Goal: Complete application form

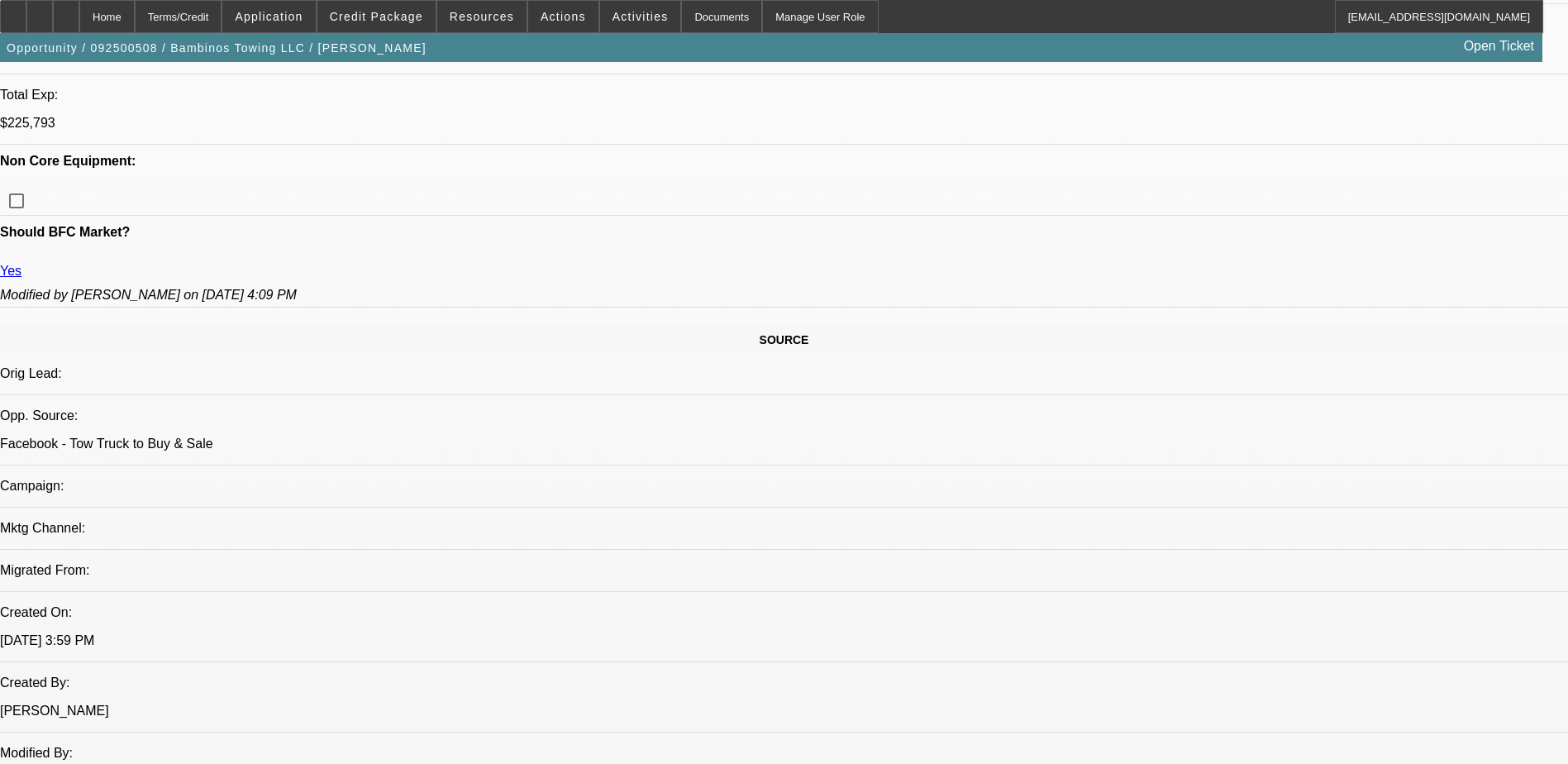
select select "0"
select select "2"
select select "0.1"
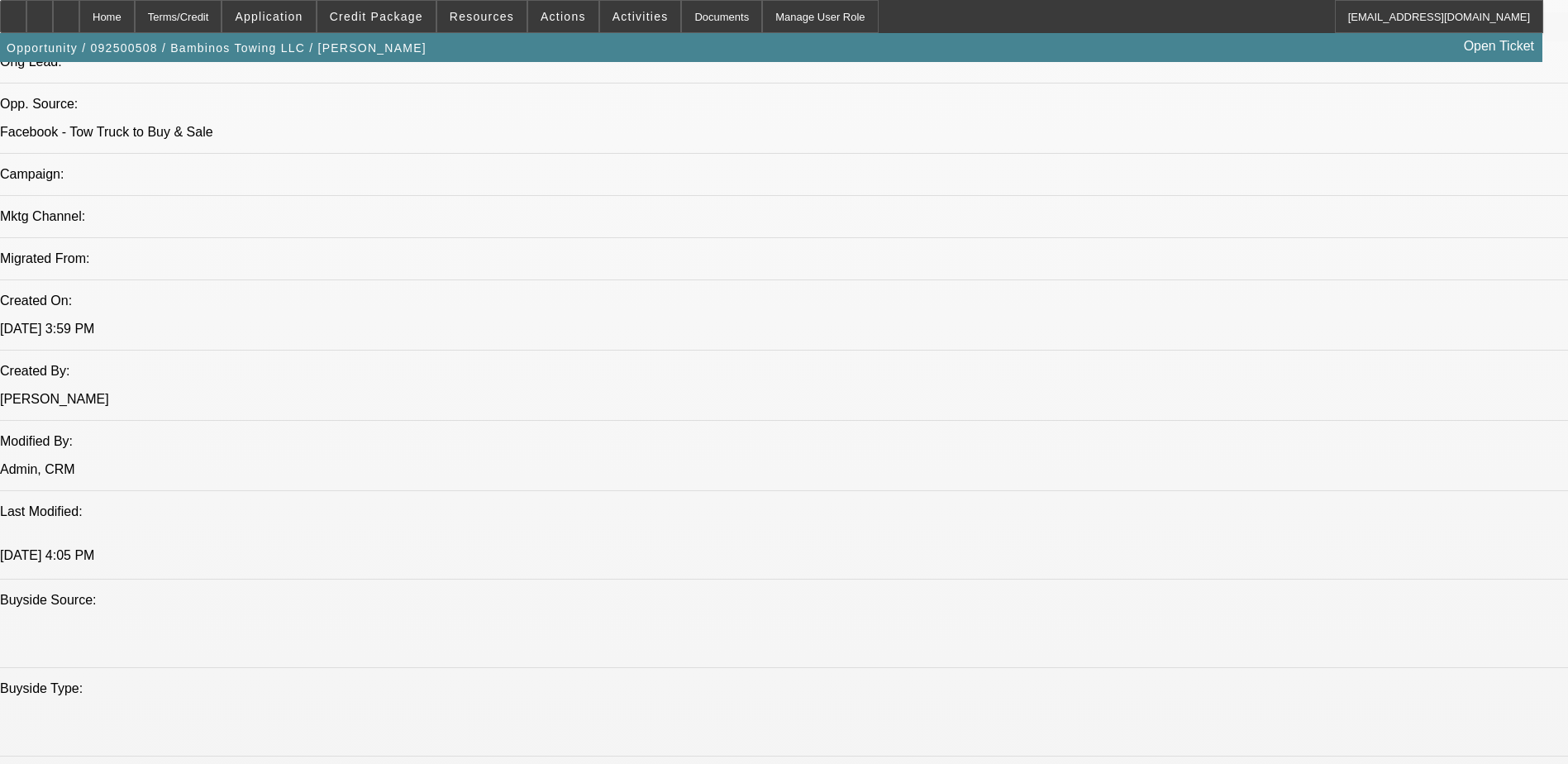
select select "1"
select select "2"
select select "4"
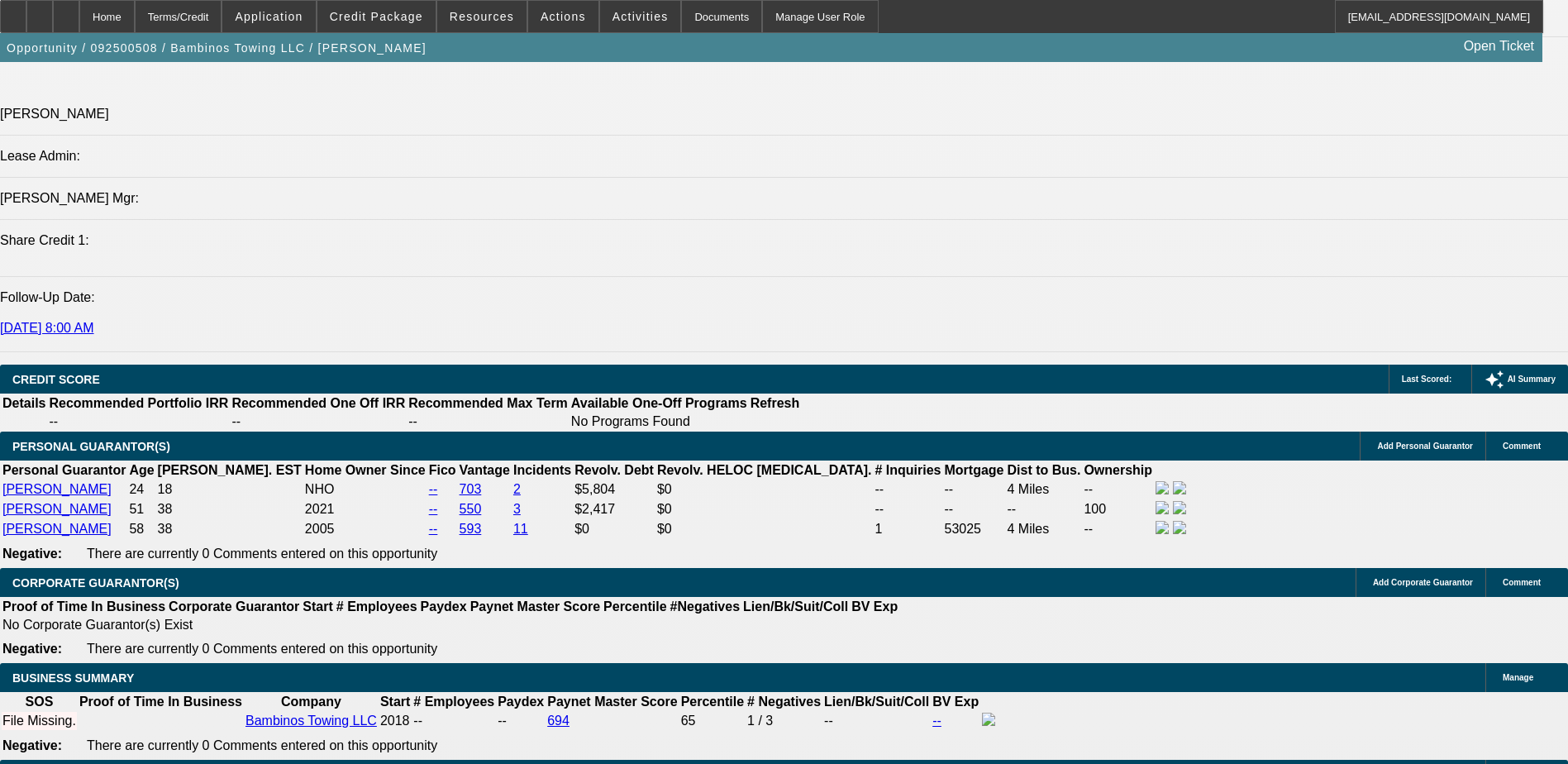
scroll to position [2066, 0]
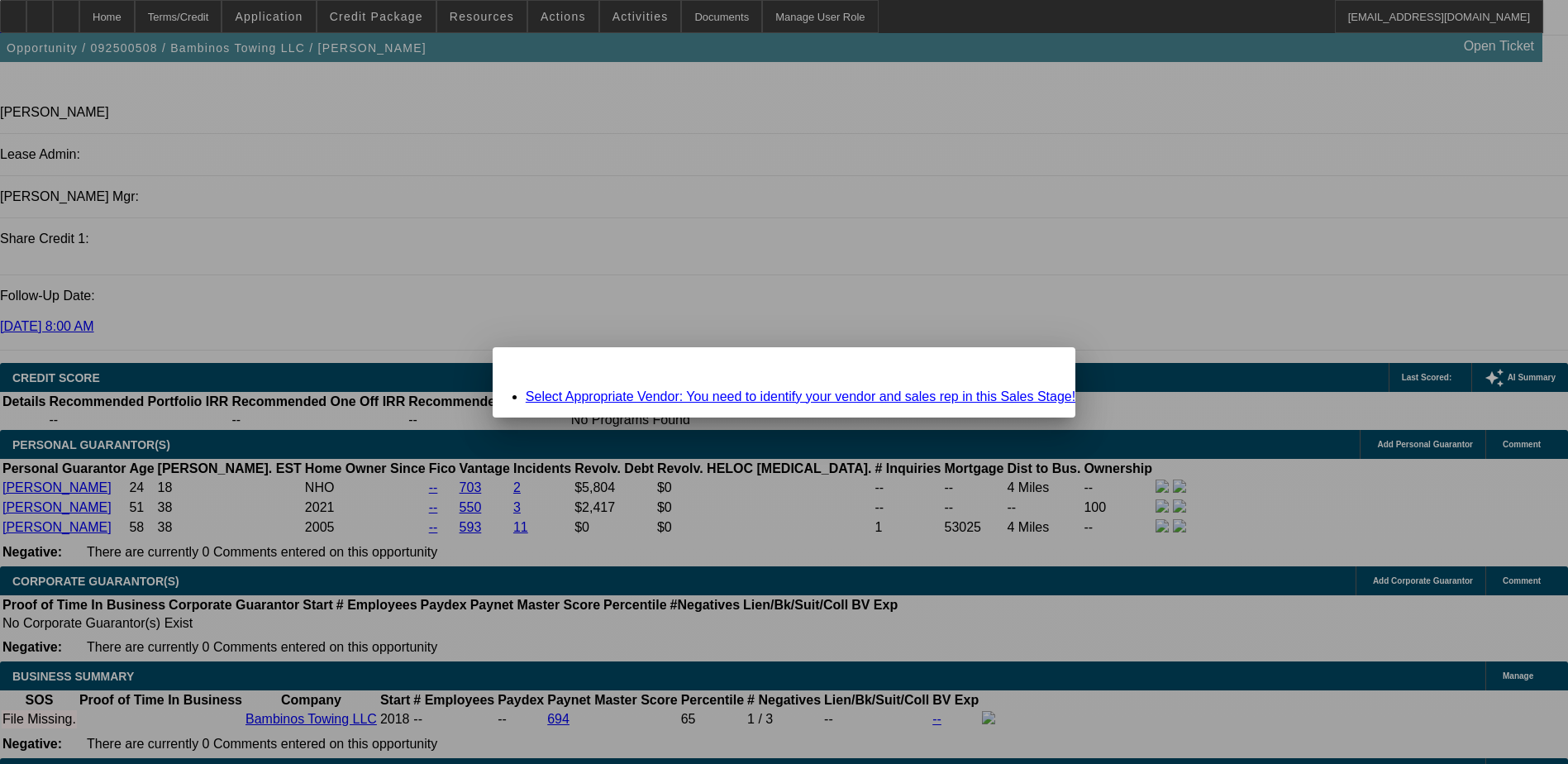
scroll to position [0, 0]
click at [1039, 362] on div "Close" at bounding box center [1056, 357] width 36 height 19
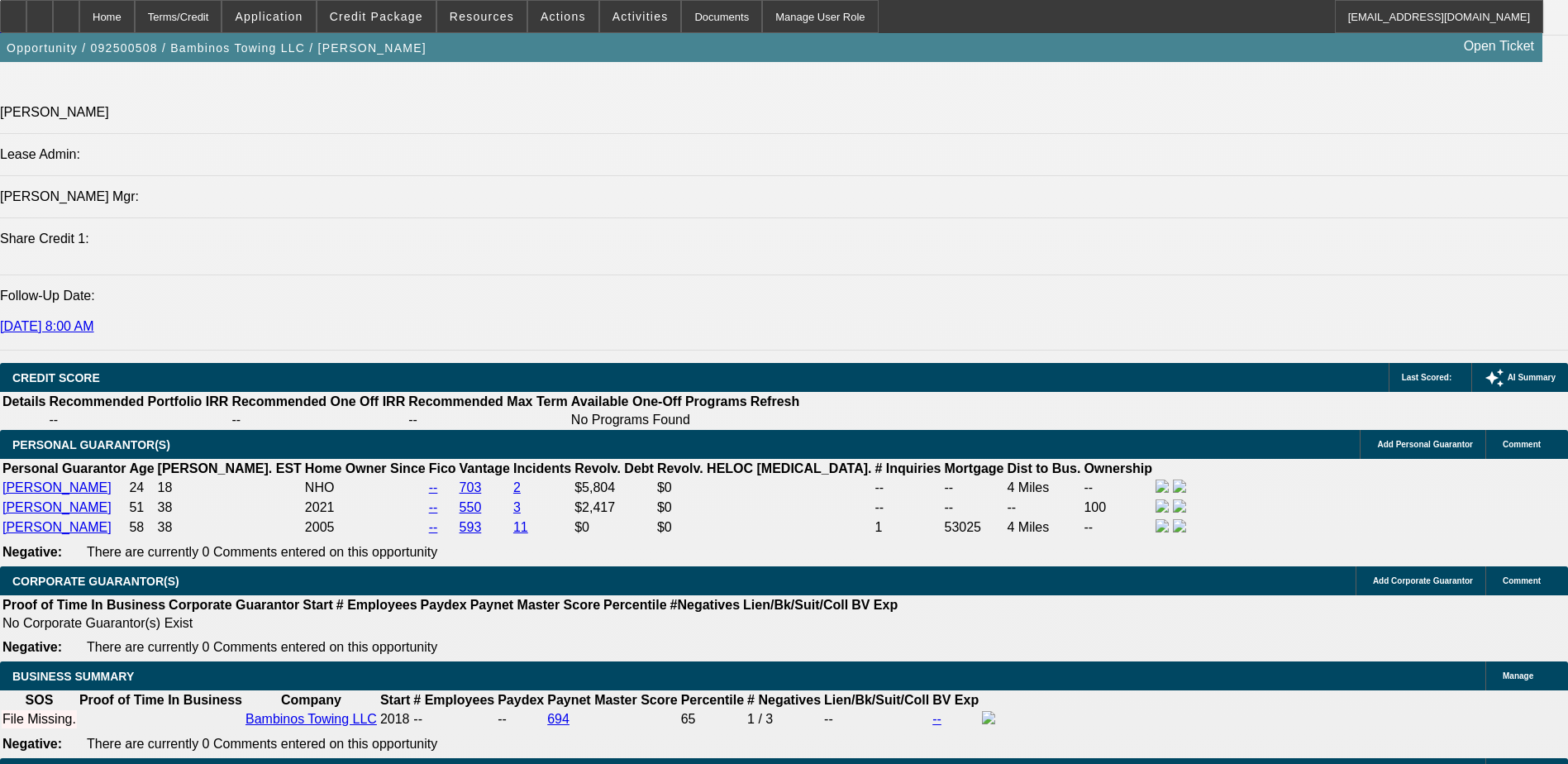
scroll to position [2066, 0]
click at [276, 24] on span at bounding box center [268, 17] width 93 height 40
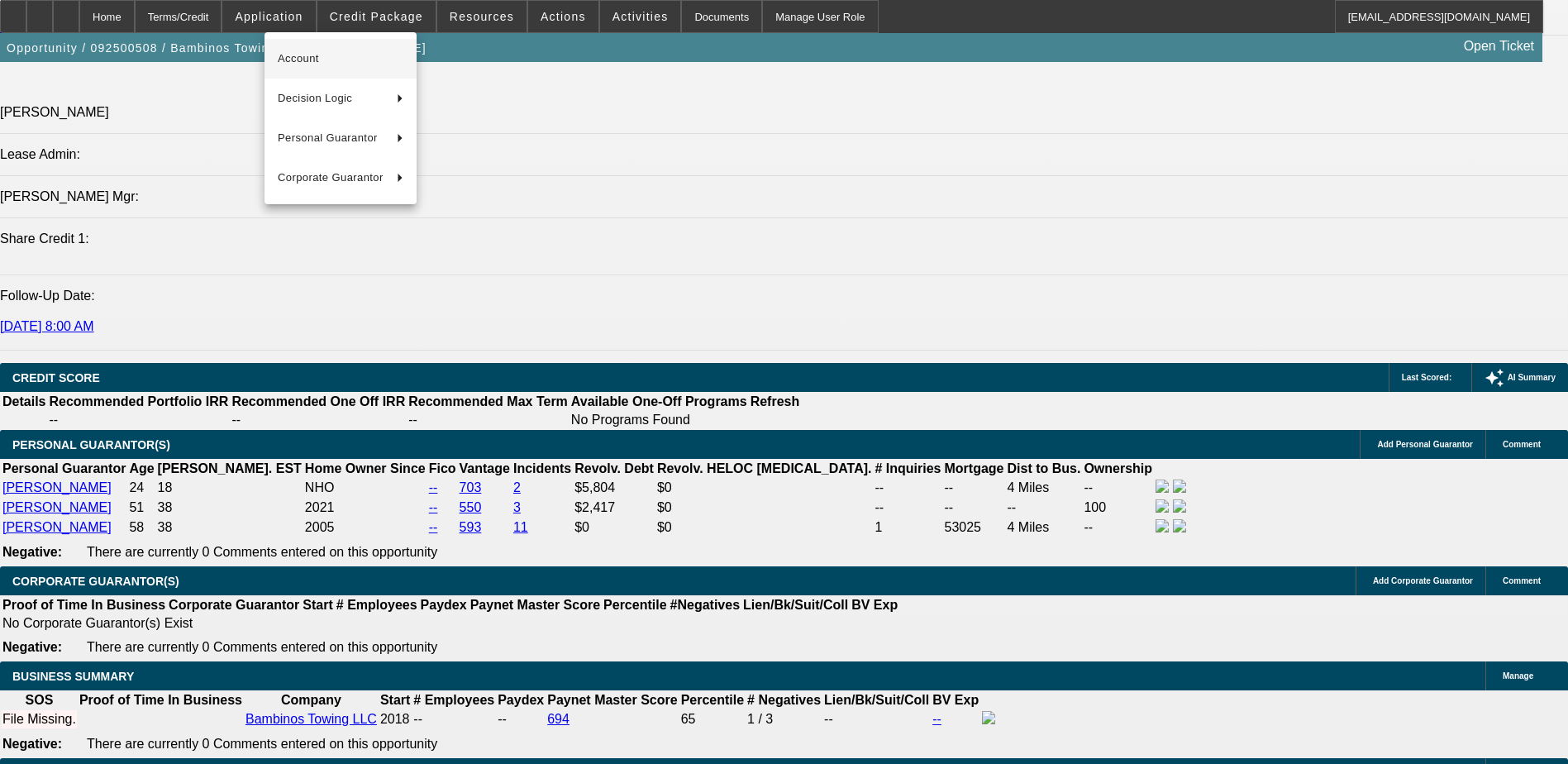
click at [283, 53] on span "Account" at bounding box center [340, 58] width 126 height 19
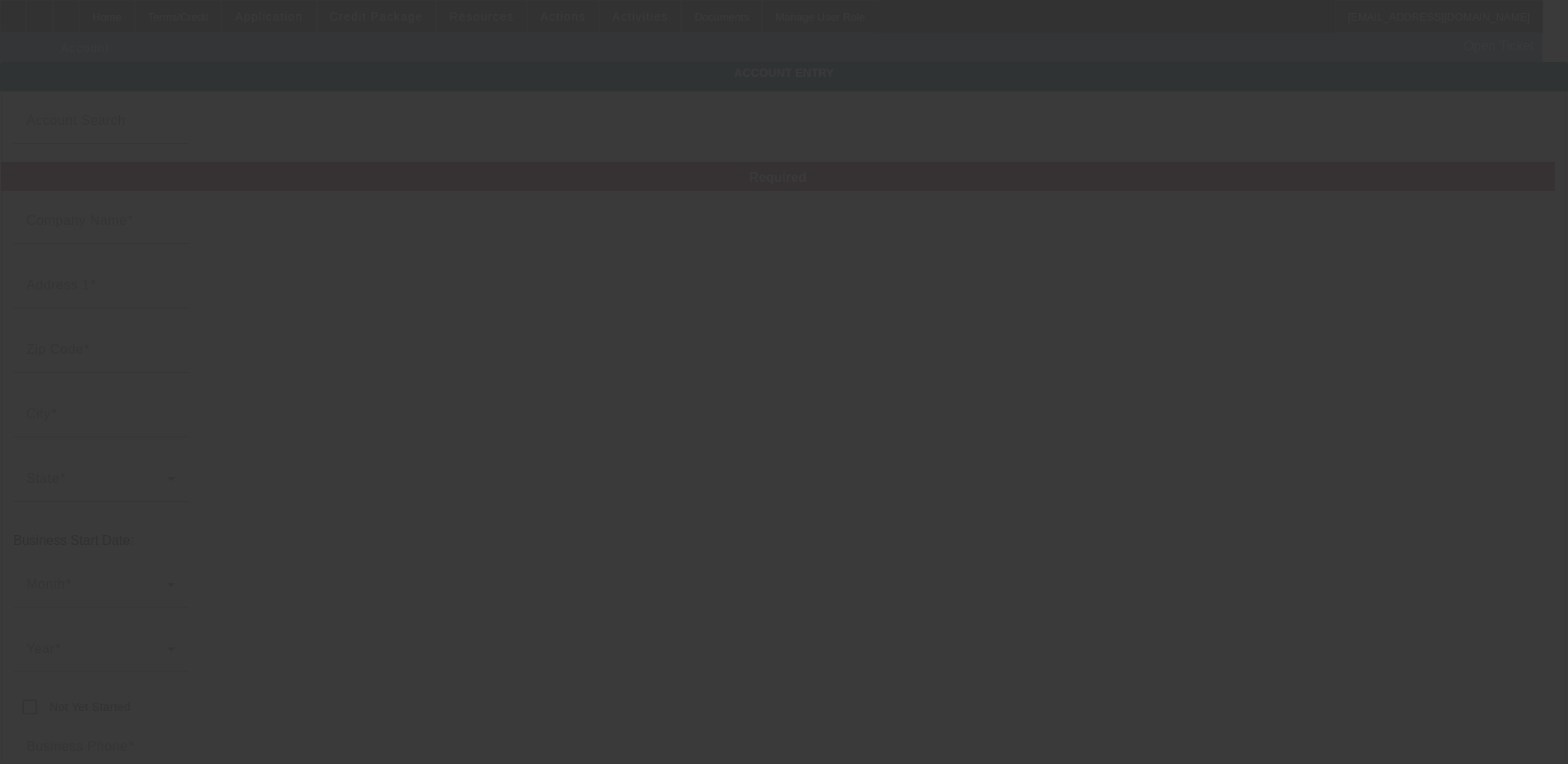
type input "Bambinos Towing LLC"
type input "[STREET_ADDRESS]"
type input "77044"
type input "[GEOGRAPHIC_DATA]"
type input "[PHONE_NUMBER]"
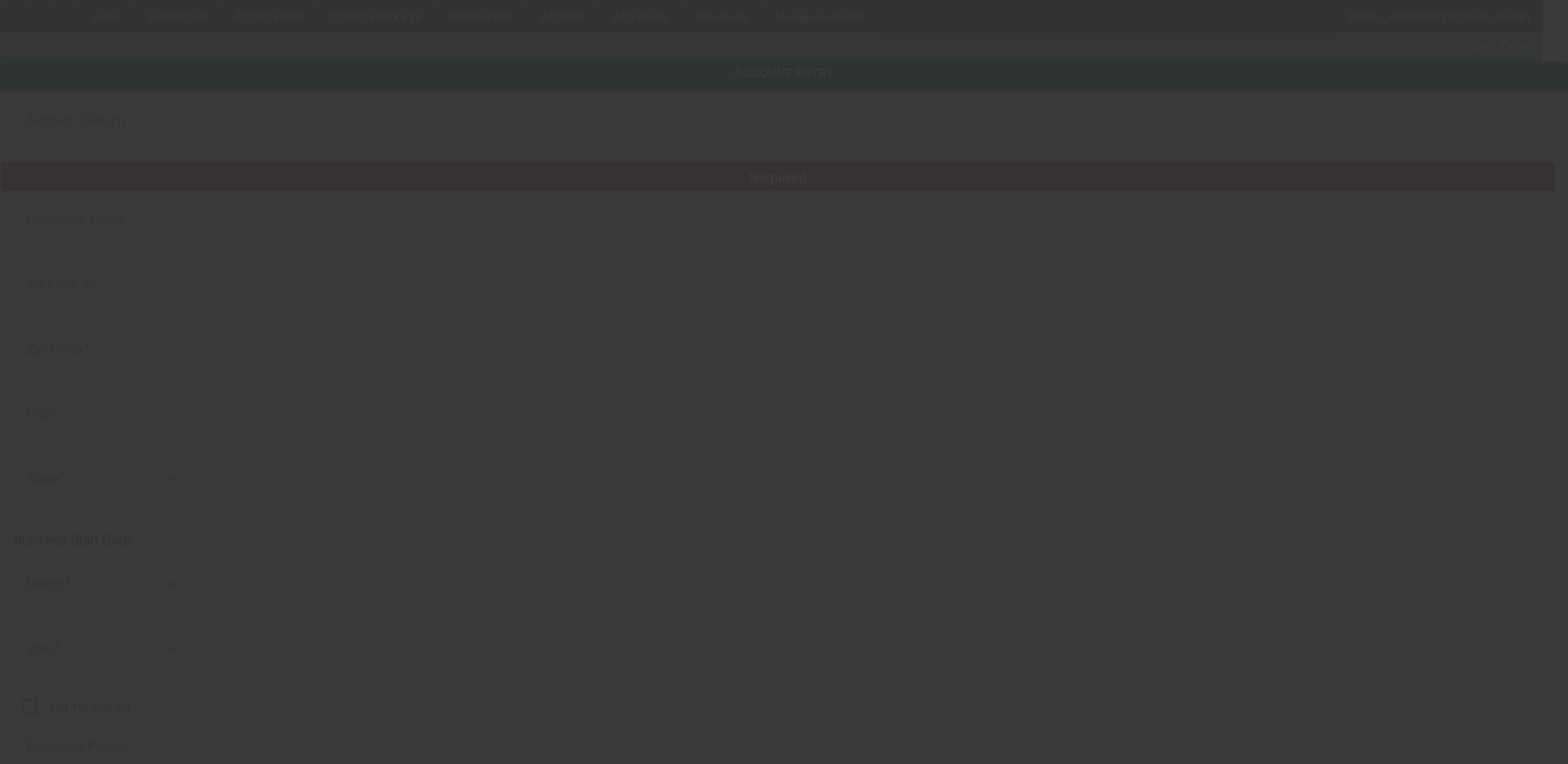
type input "[EMAIL_ADDRESS][DOMAIN_NAME]"
type input "[PERSON_NAME]"
type input "832262742"
type input "towing service"
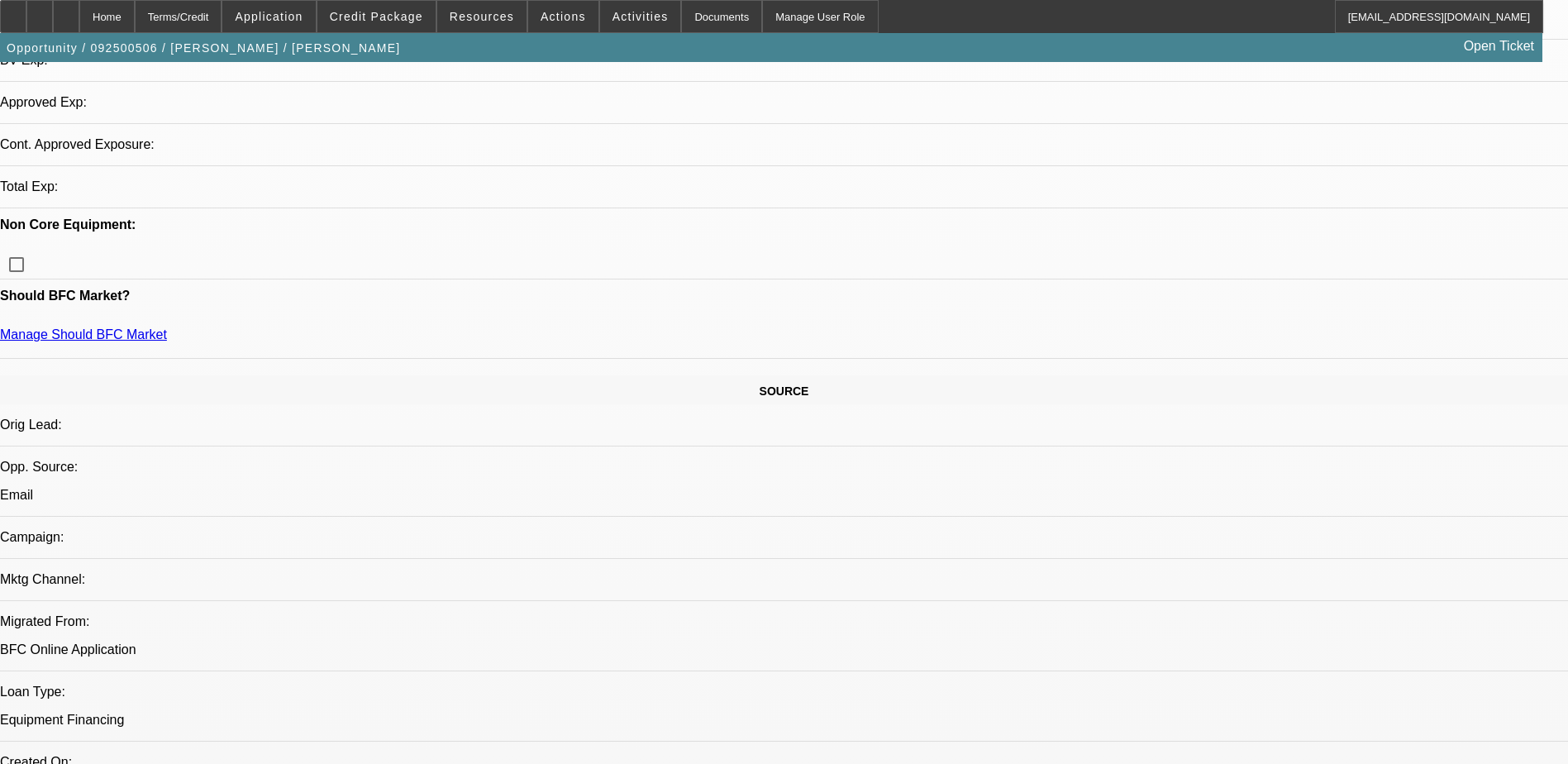
select select "0"
select select "2"
select select "0.1"
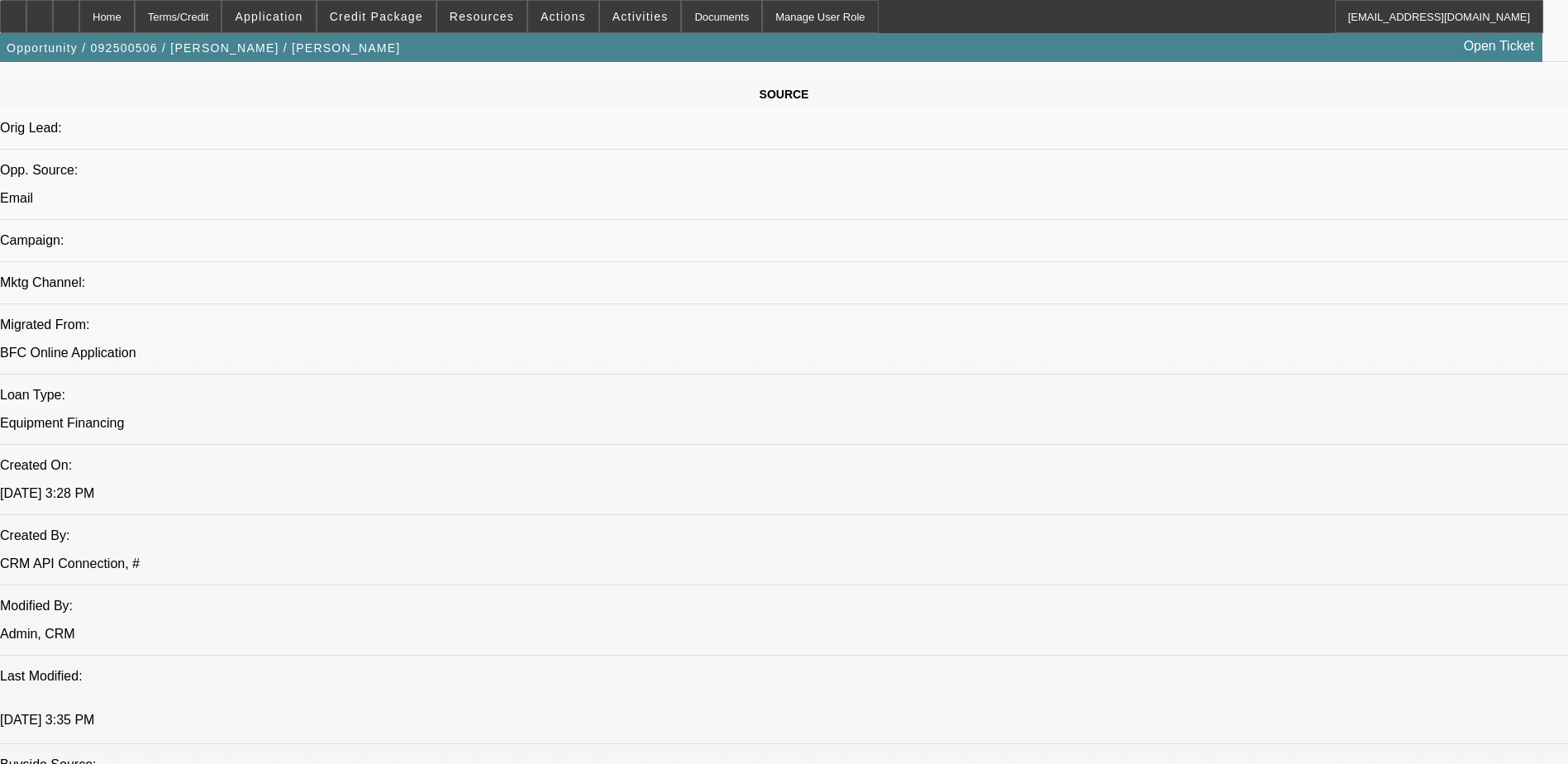
select select "1"
select select "2"
select select "4"
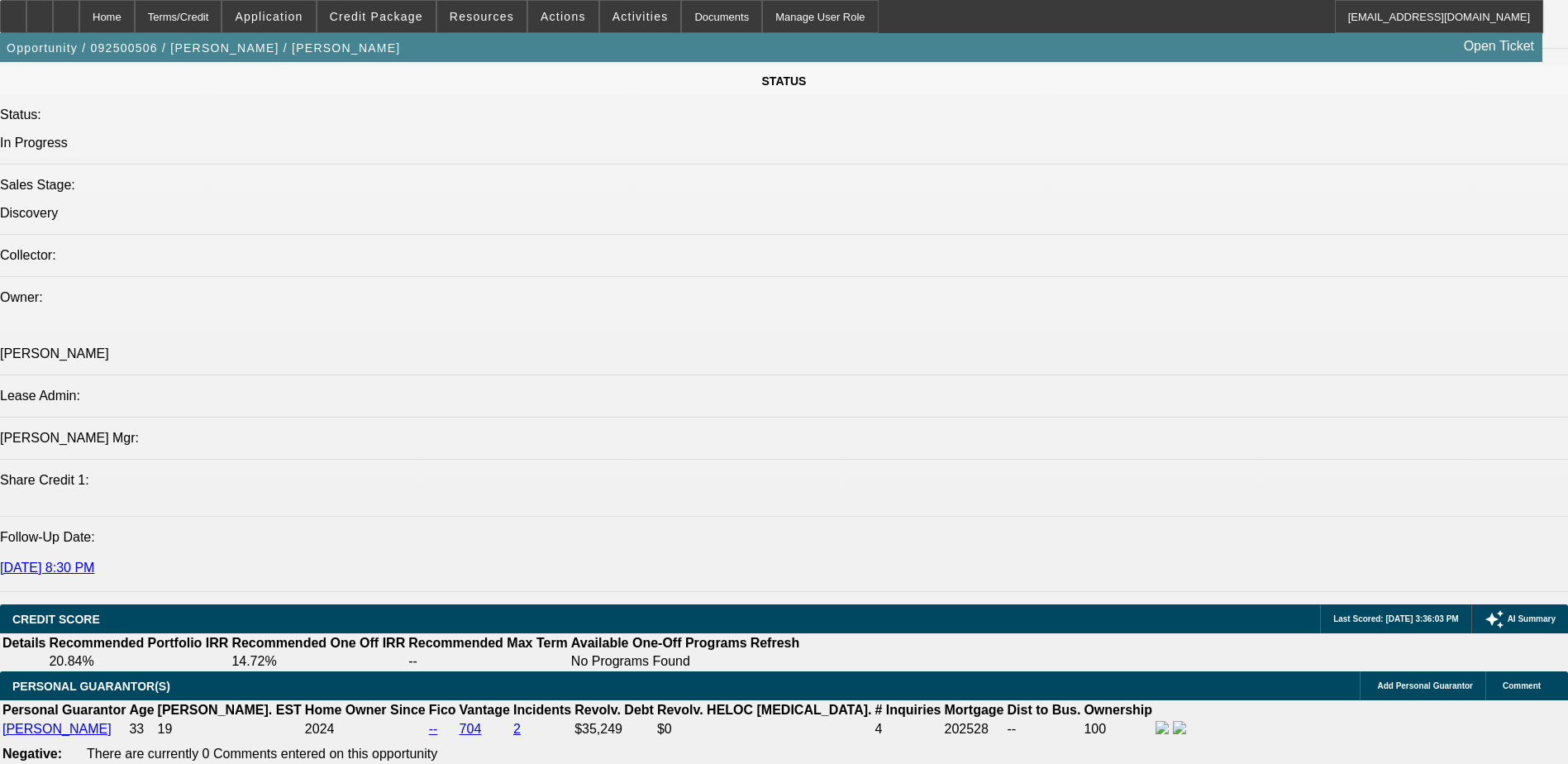
scroll to position [1818, 0]
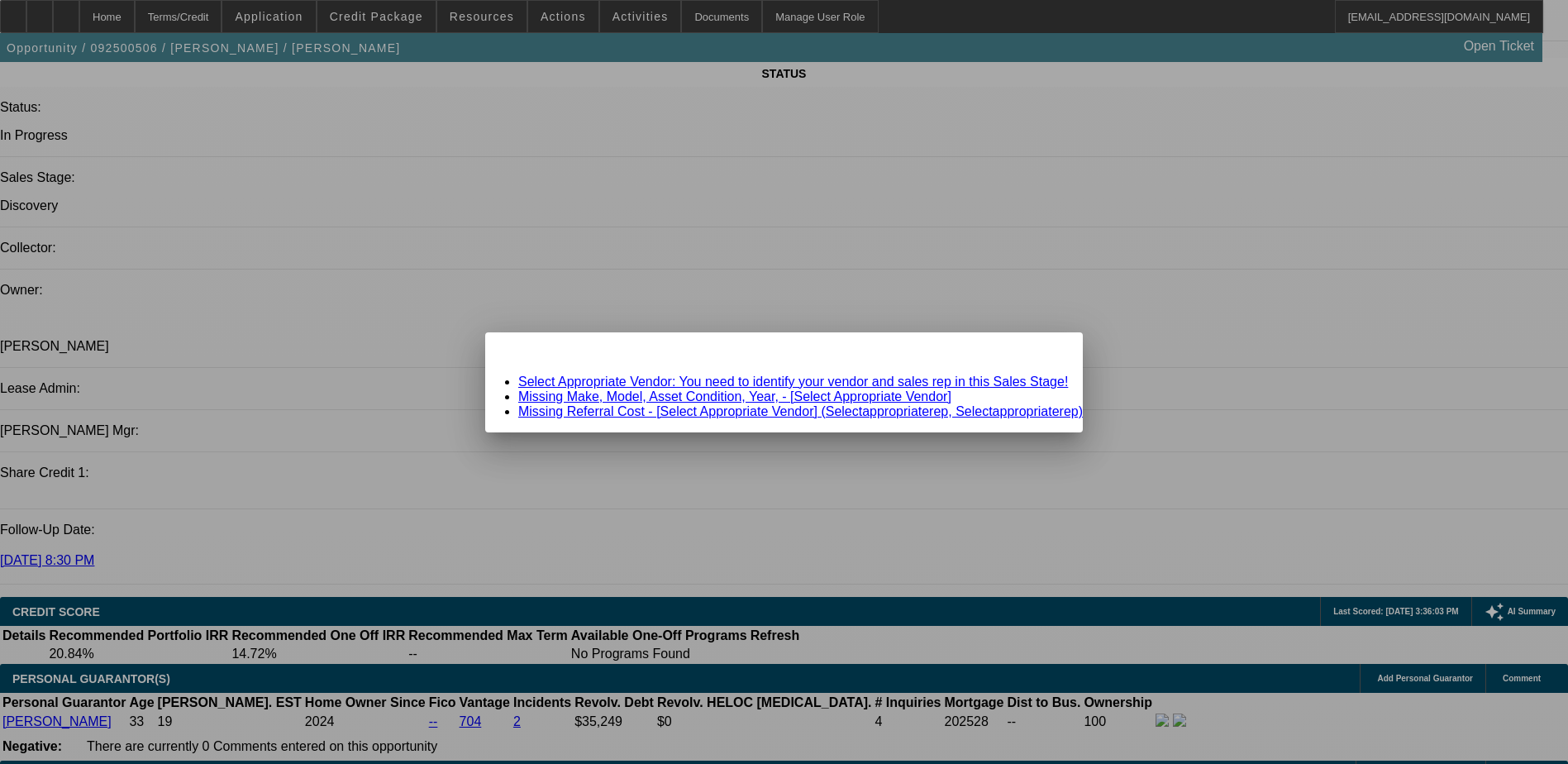
scroll to position [0, 0]
click at [289, 17] on div at bounding box center [784, 382] width 1568 height 764
click at [1051, 351] on span "Close" at bounding box center [1061, 346] width 22 height 9
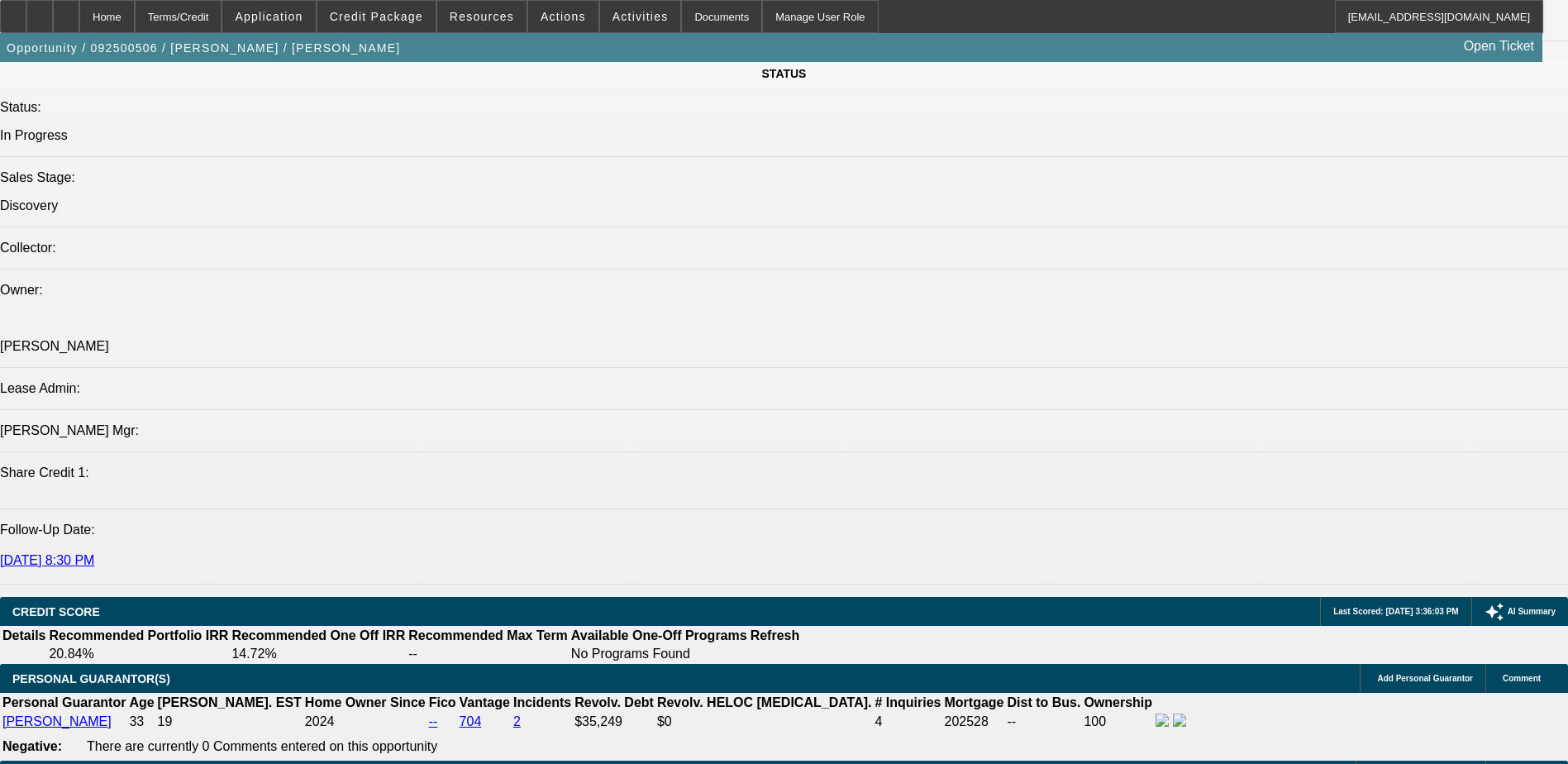
scroll to position [1818, 0]
click at [284, 25] on span at bounding box center [268, 17] width 93 height 40
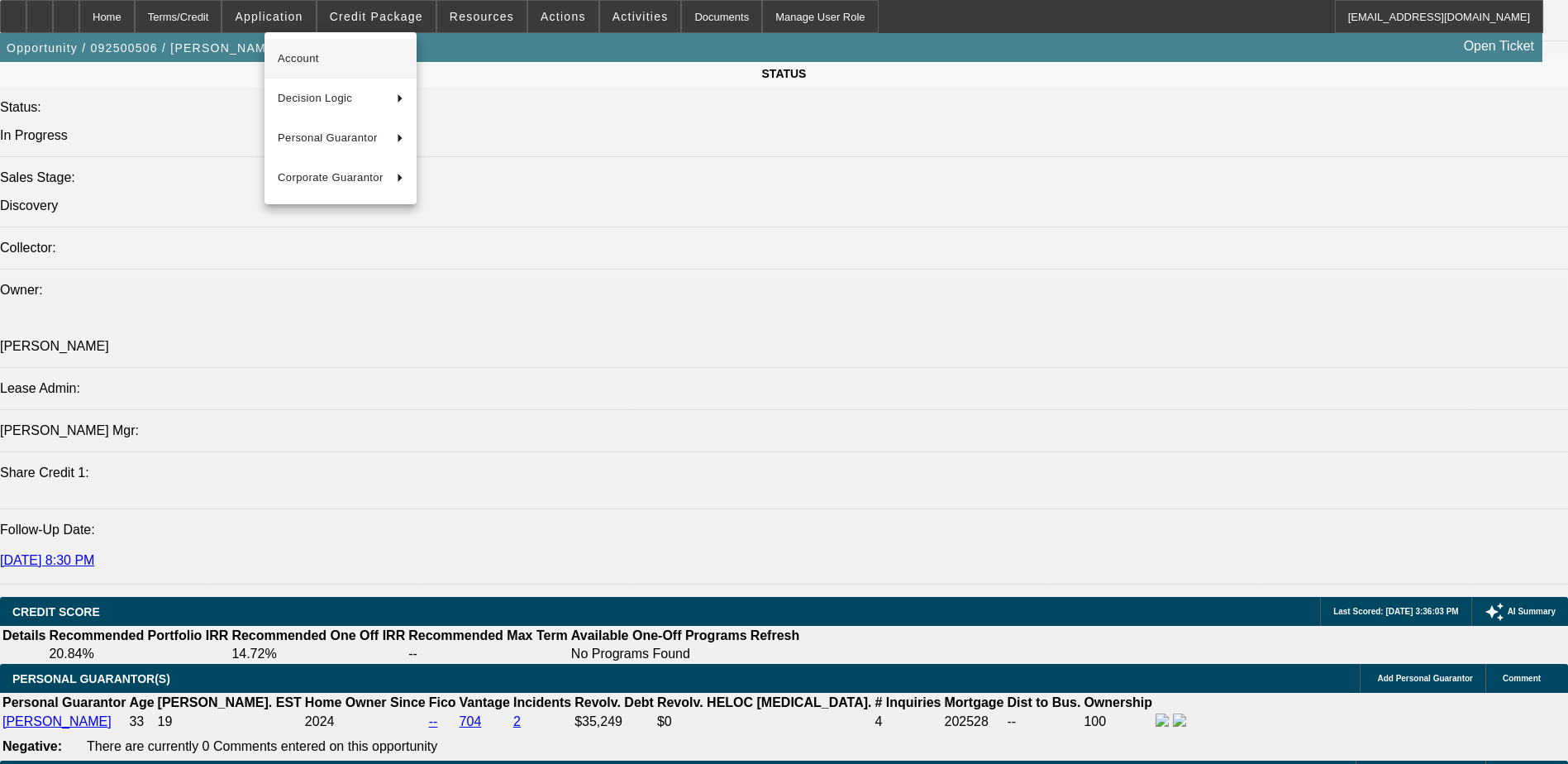
click at [304, 56] on span "Account" at bounding box center [340, 58] width 126 height 19
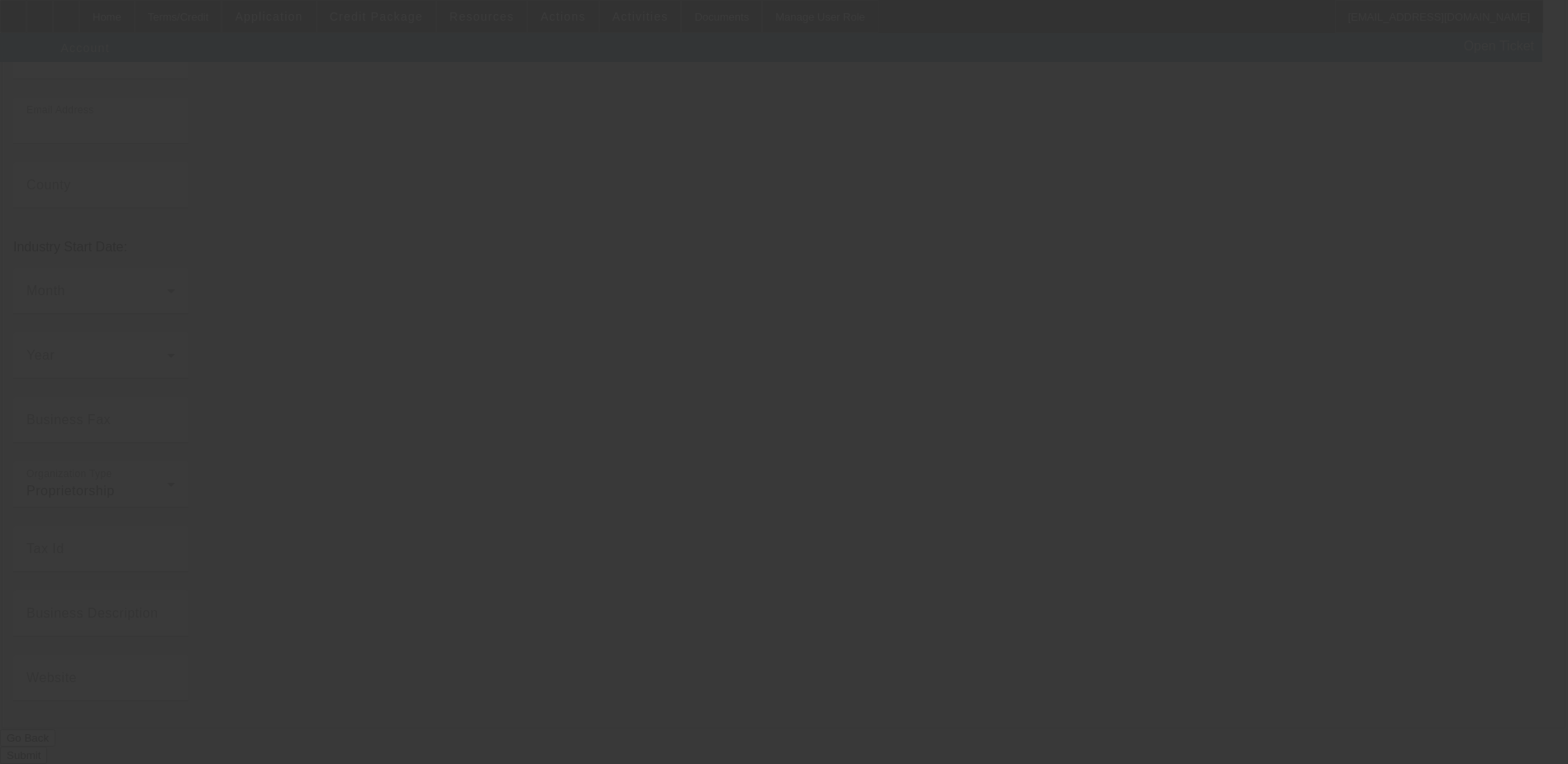
type input "Micah Bohannon"
type input "2447 Hunter Peak"
type input "78130"
type input "New Braunfels"
type input "(903) 537-4033"
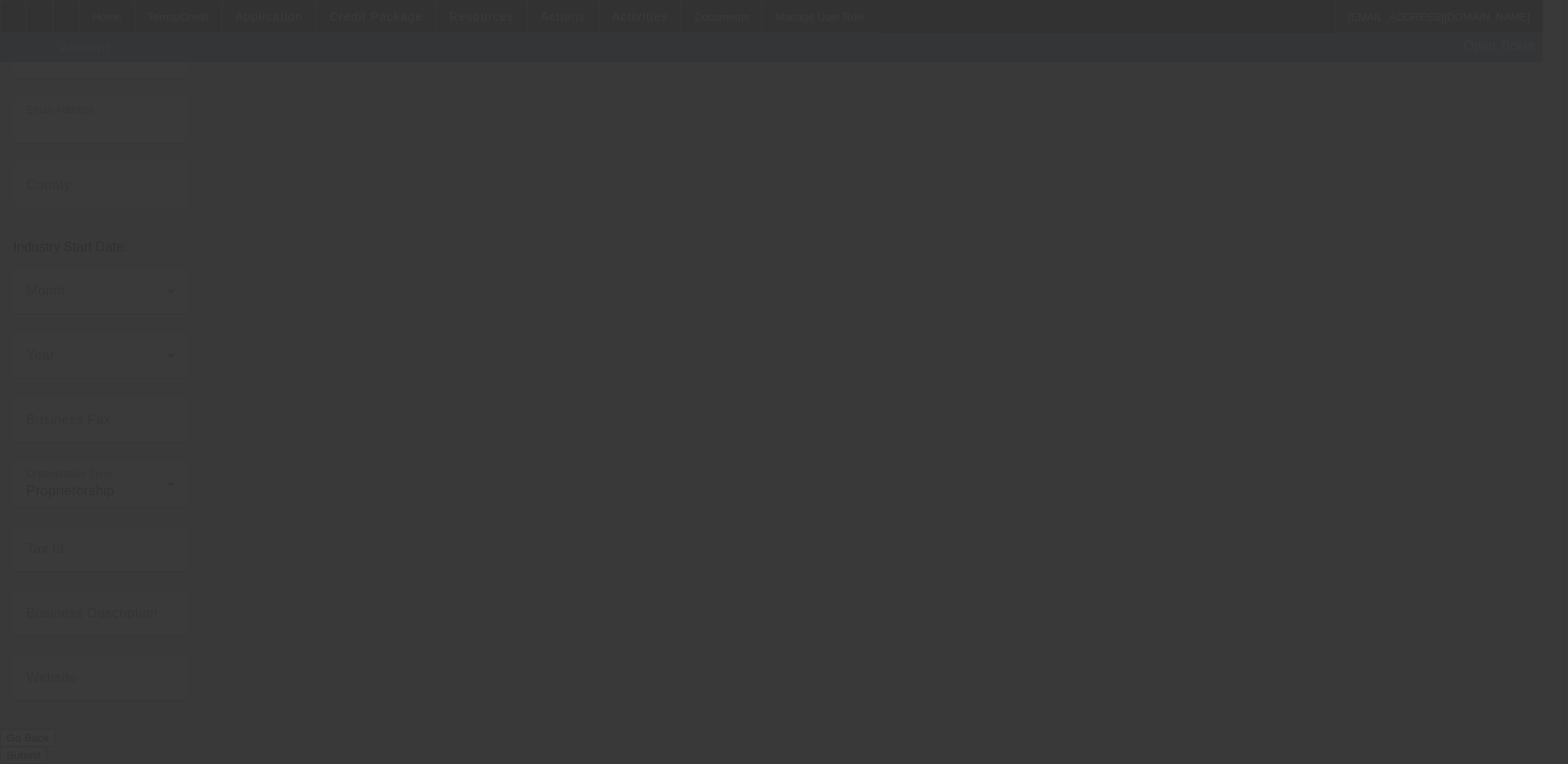
type input "micahbohannon@gmail.com"
